Goal: Task Accomplishment & Management: Manage account settings

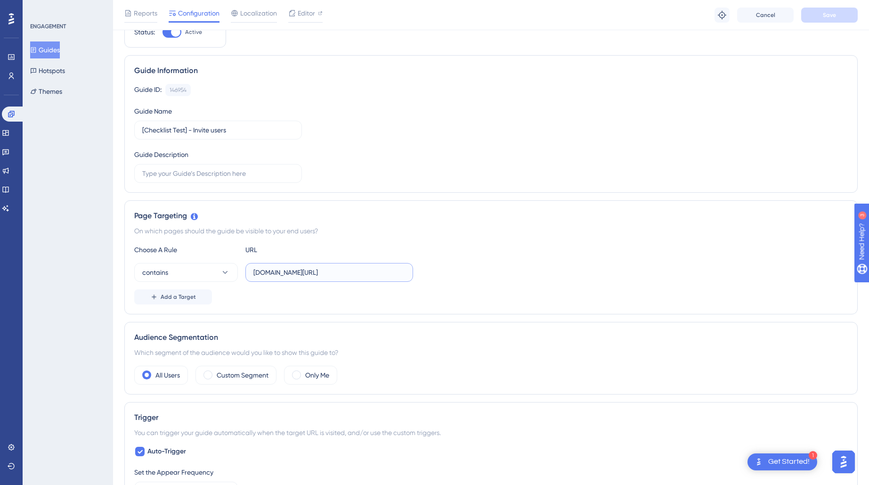
click at [350, 272] on input "[DOMAIN_NAME][URL]" at bounding box center [329, 272] width 152 height 10
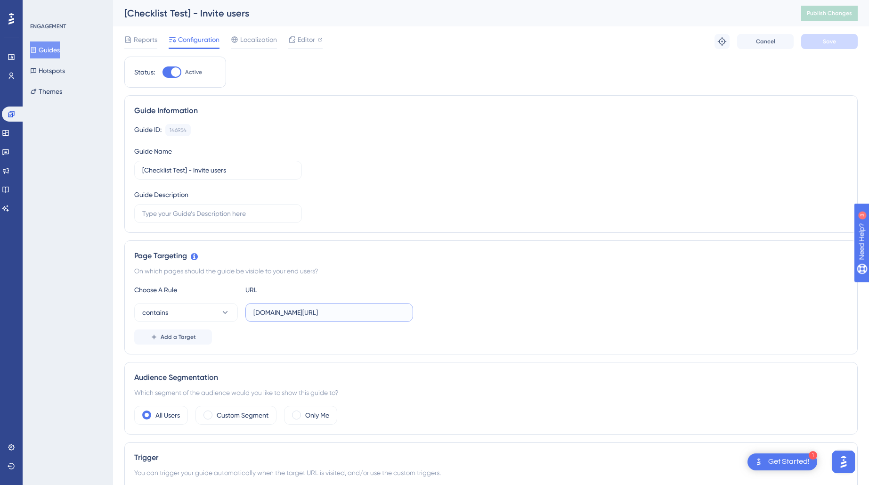
scroll to position [11, 0]
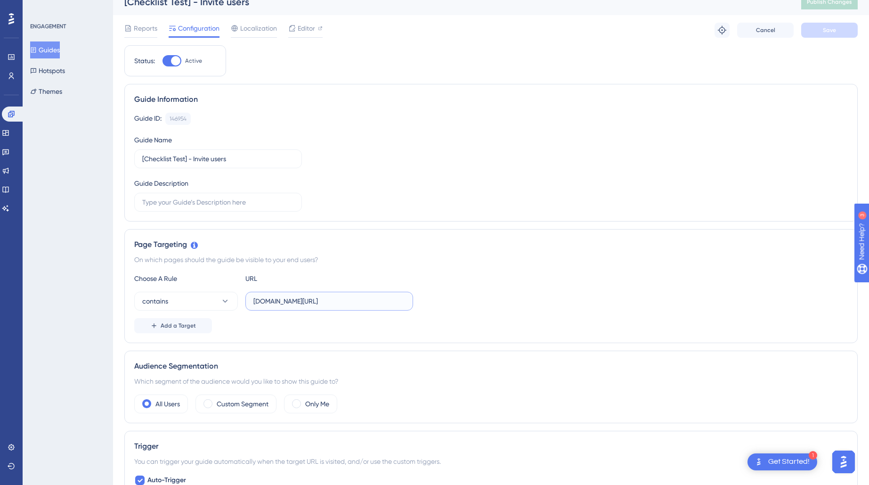
click at [258, 301] on input "siteflow.kone.com/experimental/oneui-management" at bounding box center [329, 301] width 152 height 10
type input "[DOMAIN_NAME][URL]"
click at [529, 298] on div "contains dev.siteflow.kone.com/experimental/oneui-management" at bounding box center [491, 301] width 714 height 19
click at [836, 35] on button "Save" at bounding box center [829, 30] width 57 height 15
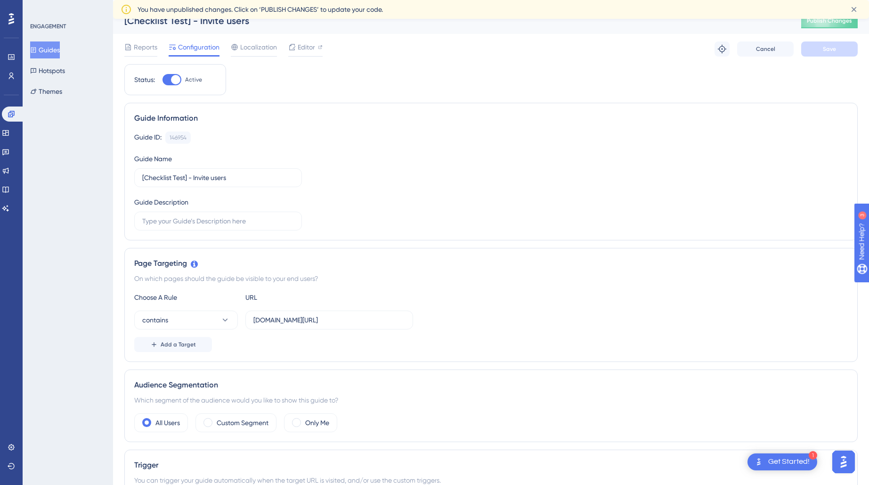
scroll to position [0, 0]
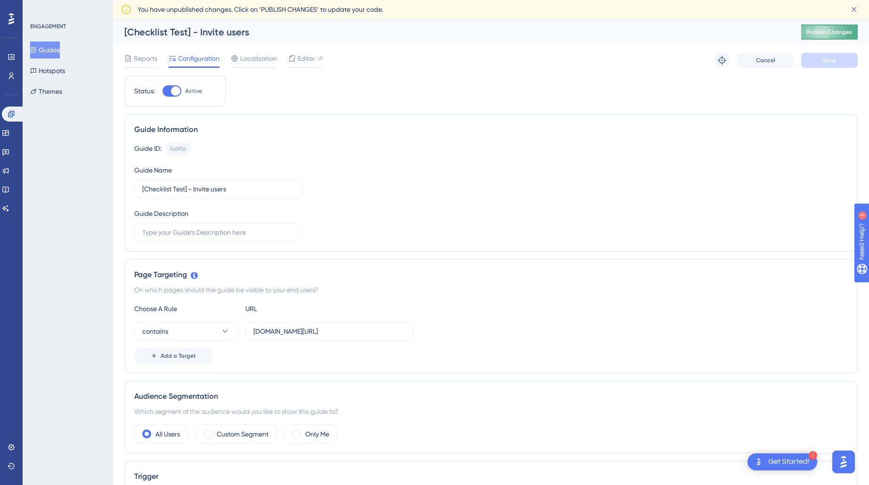
click at [836, 33] on span "Publish Changes" at bounding box center [829, 32] width 45 height 8
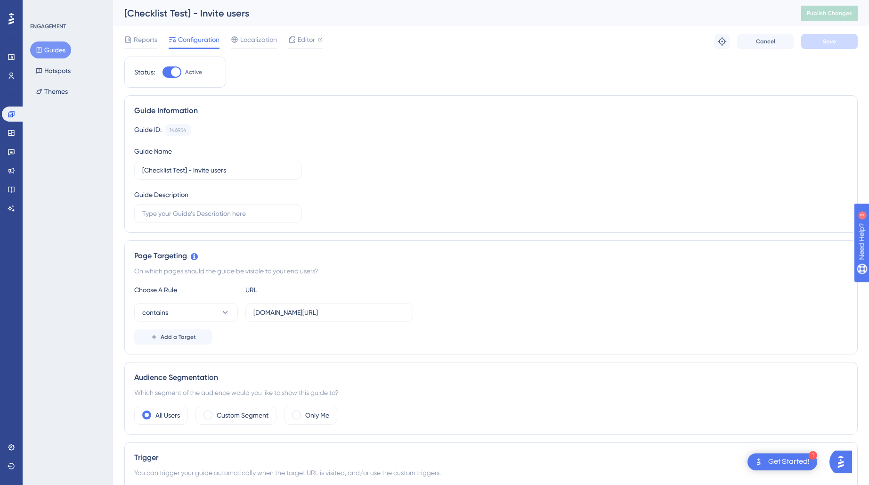
click at [625, 279] on div "Page Targeting On which pages should the guide be visible to your end users? Ch…" at bounding box center [490, 297] width 733 height 114
